Goal: Task Accomplishment & Management: Manage account settings

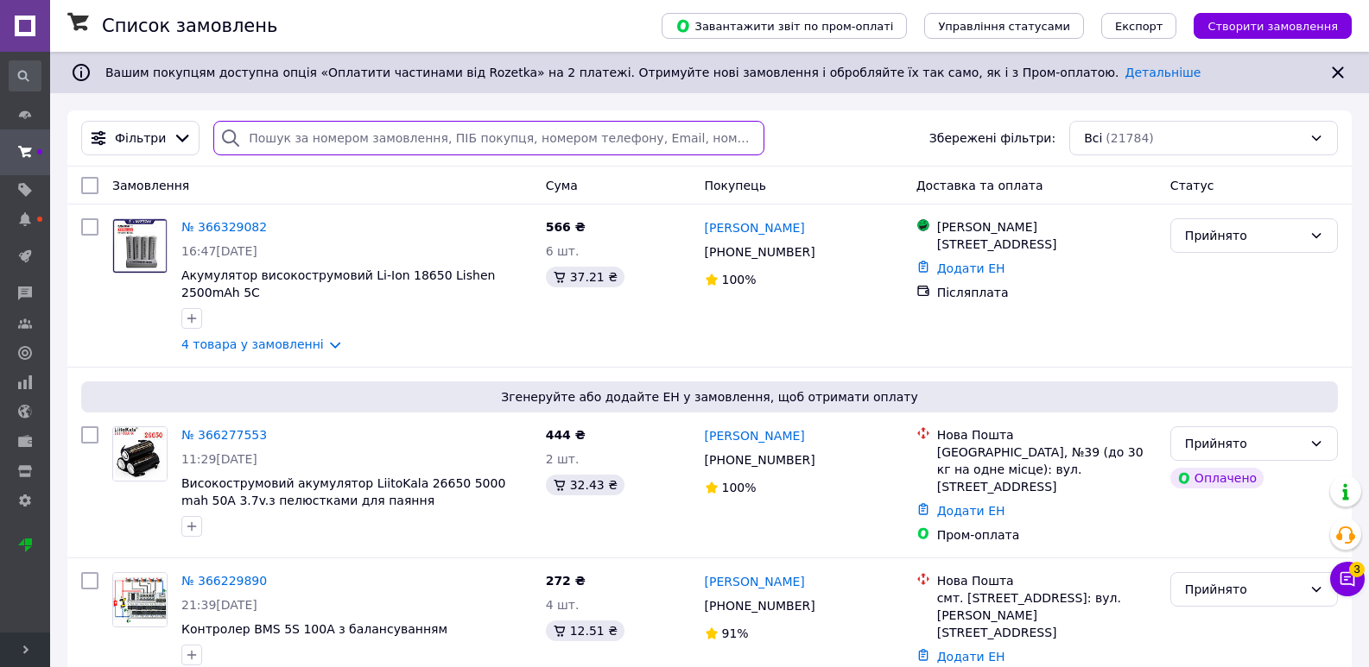
click at [477, 149] on input "search" at bounding box center [488, 138] width 551 height 35
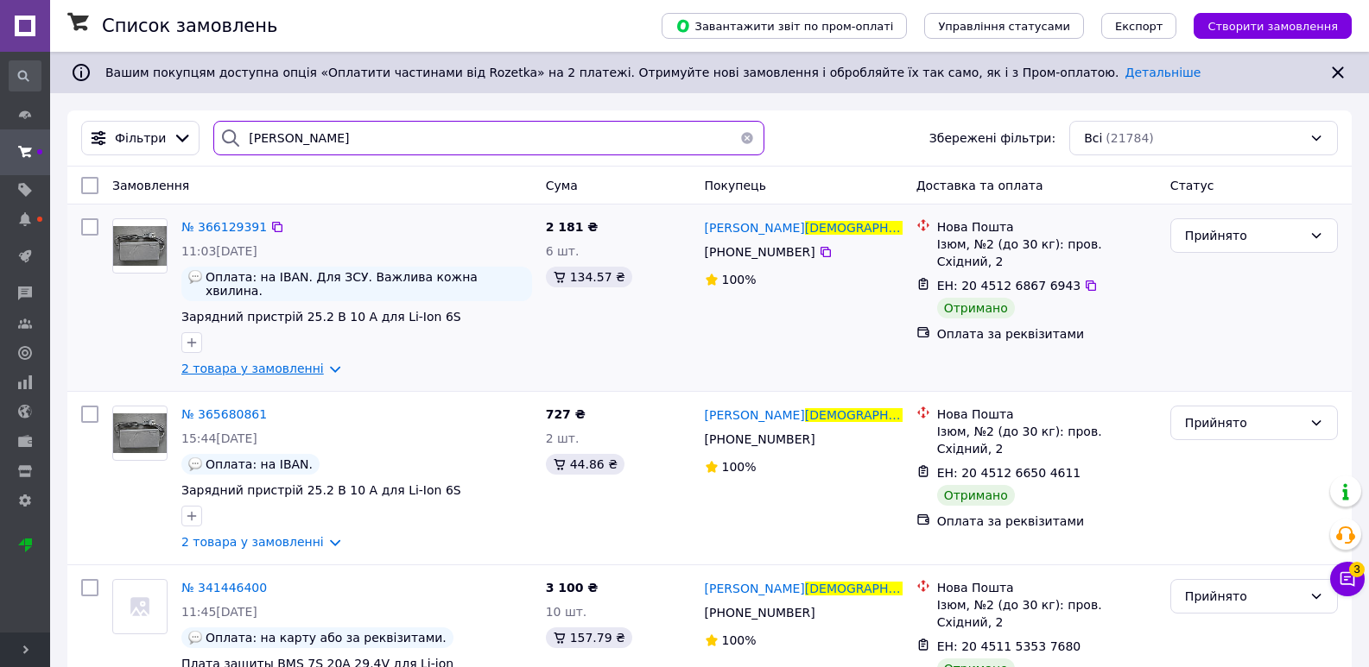
type input "[PERSON_NAME]"
click at [297, 362] on link "2 товара у замовленні" at bounding box center [252, 369] width 142 height 14
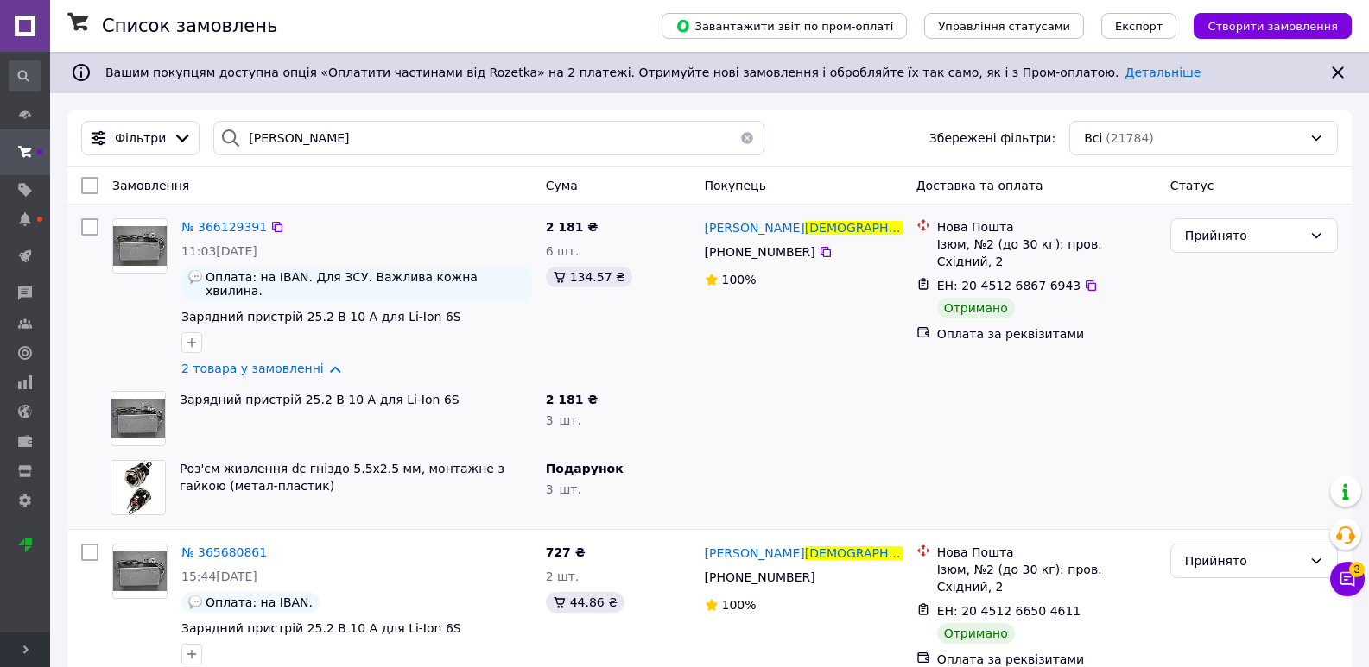
click at [297, 362] on link "2 товара у замовленні" at bounding box center [252, 369] width 142 height 14
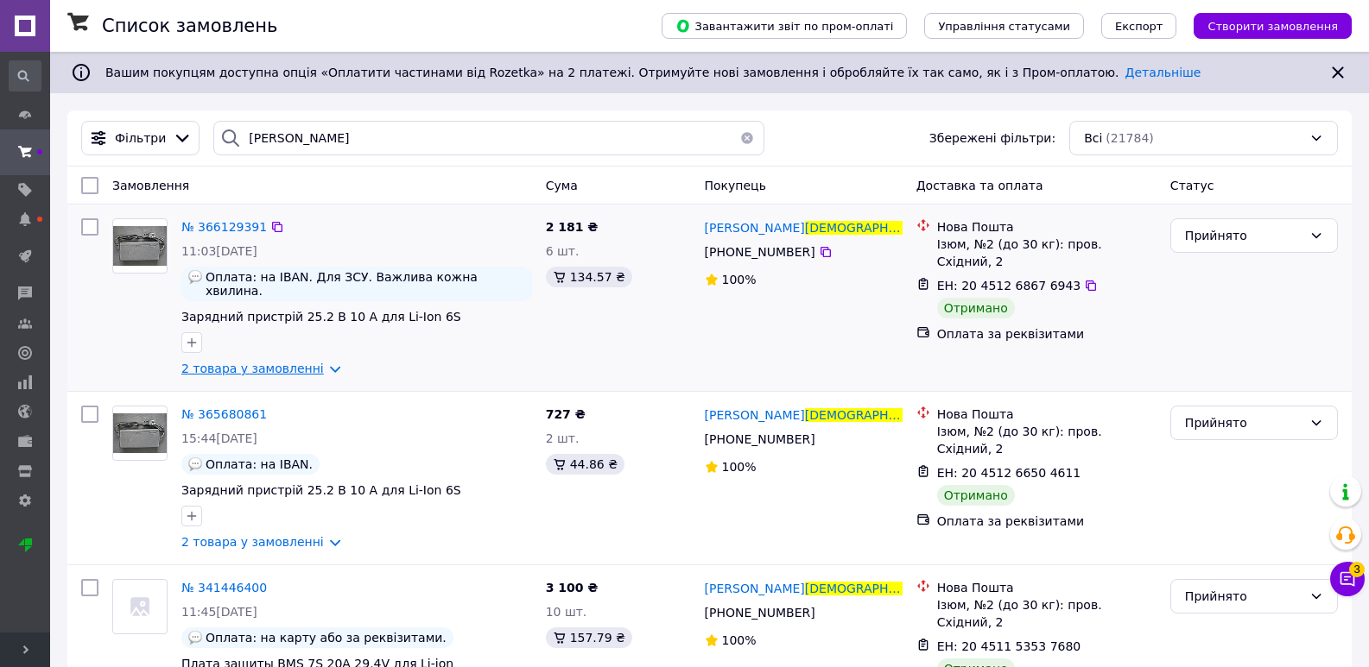
click at [297, 362] on link "2 товара у замовленні" at bounding box center [252, 369] width 142 height 14
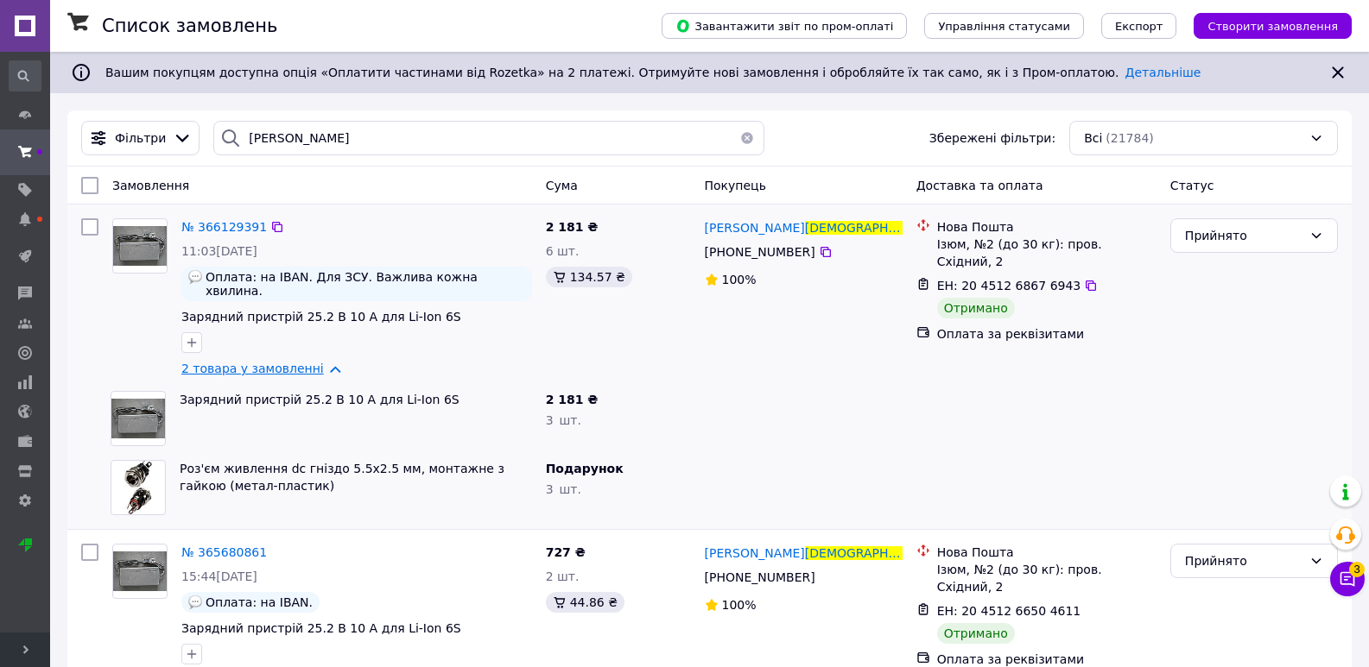
click at [297, 362] on link "2 товара у замовленні" at bounding box center [252, 369] width 142 height 14
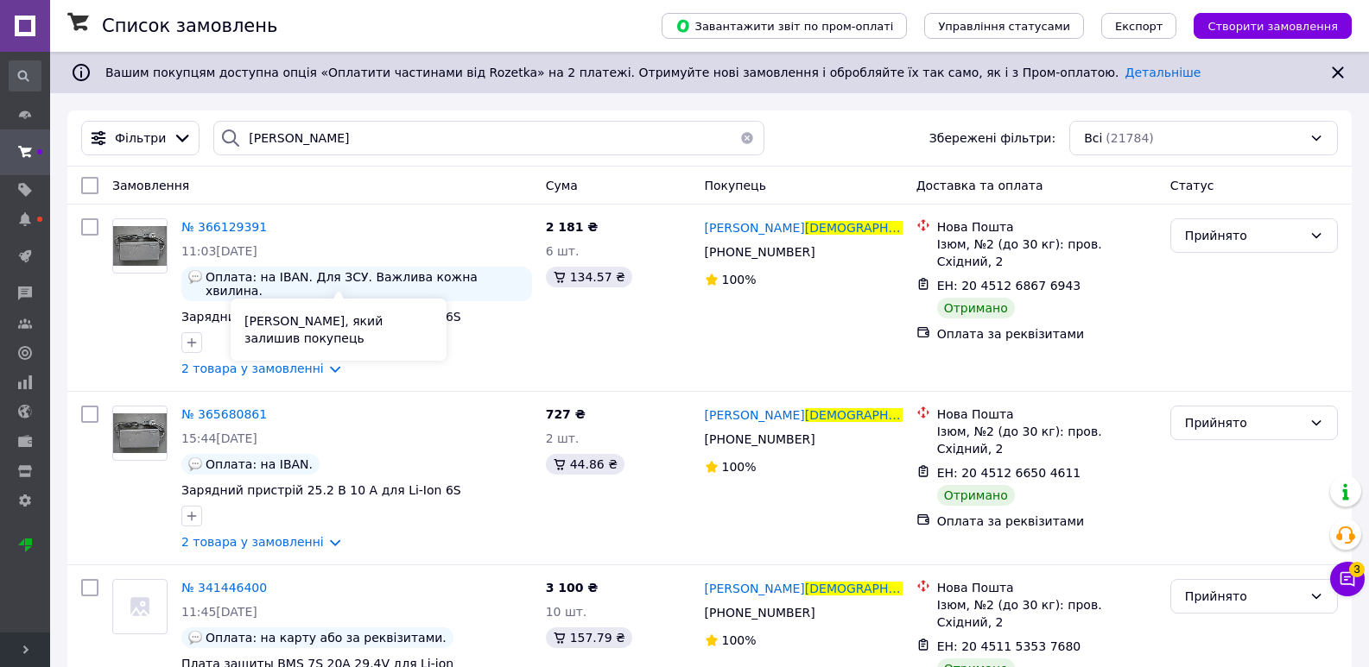
click at [244, 358] on div "[PERSON_NAME], який залишив покупець" at bounding box center [339, 330] width 216 height 62
click at [219, 362] on link "2 товара у замовленні" at bounding box center [252, 369] width 142 height 14
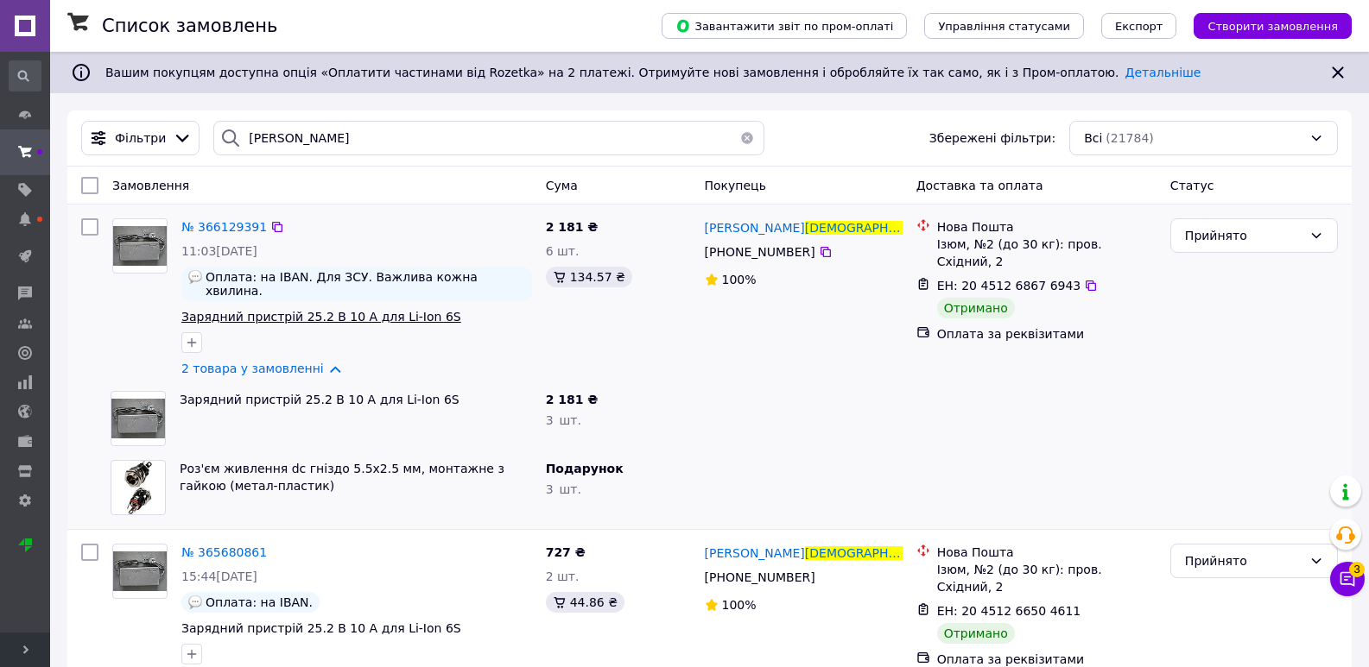
drag, startPoint x: 219, startPoint y: 358, endPoint x: 235, endPoint y: 306, distance: 54.9
click at [219, 362] on link "2 товара у замовленні" at bounding box center [252, 369] width 142 height 14
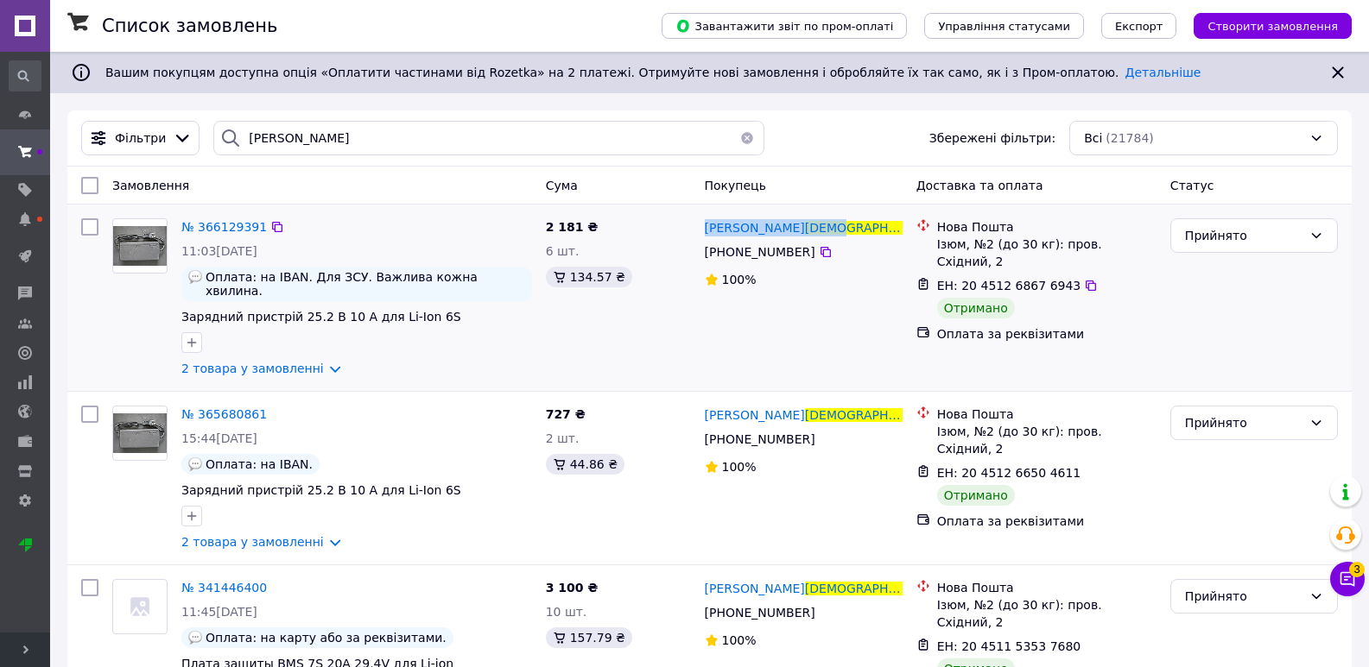
drag, startPoint x: 698, startPoint y: 232, endPoint x: 796, endPoint y: 229, distance: 98.5
click at [796, 229] on div "[PERSON_NAME] [PHONE_NUMBER]%" at bounding box center [804, 298] width 212 height 173
copy span "[PERSON_NAME]"
click at [245, 362] on link "2 товара у замовленні" at bounding box center [252, 369] width 142 height 14
